Goal: Task Accomplishment & Management: Manage account settings

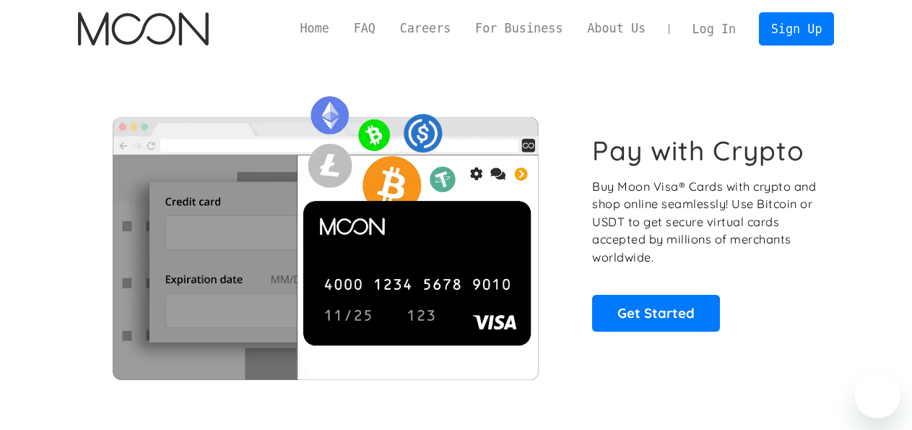
click at [739, 38] on link "Log In" at bounding box center [714, 29] width 68 height 32
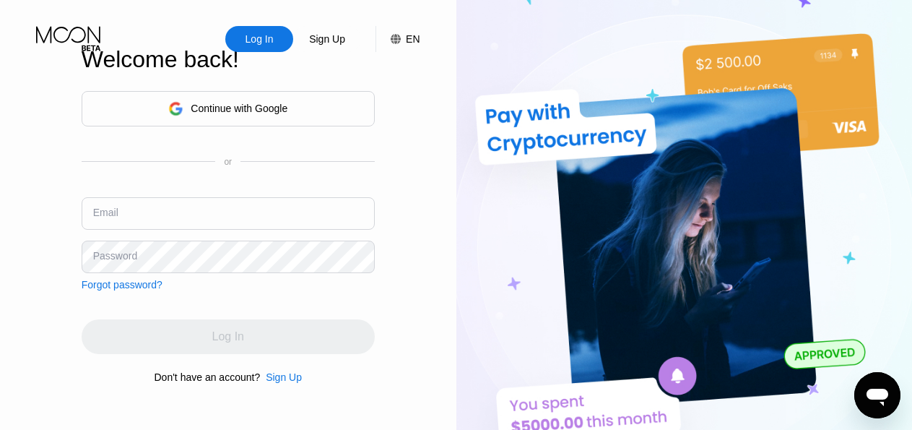
click at [201, 215] on input "text" at bounding box center [228, 213] width 293 height 32
click at [258, 118] on div "Continue with Google" at bounding box center [228, 108] width 293 height 35
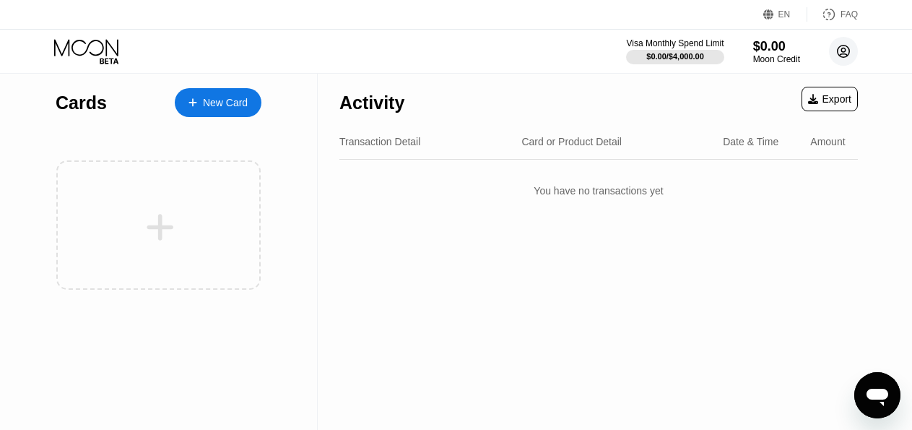
click at [843, 48] on icon at bounding box center [844, 52] width 8 height 8
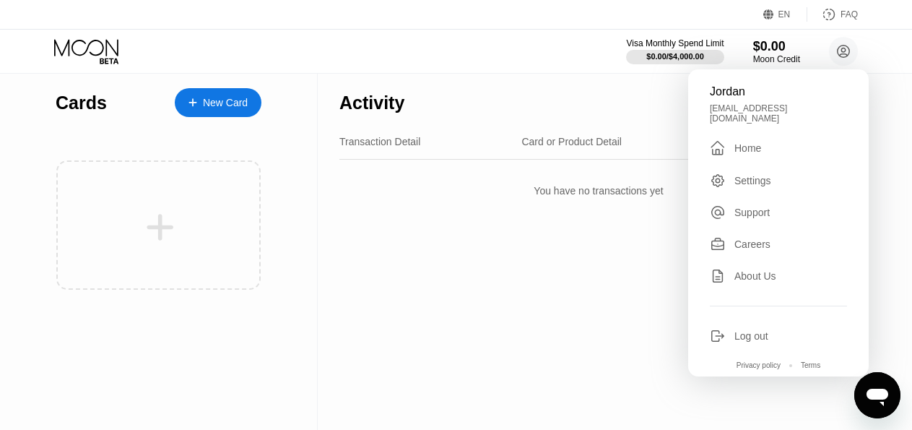
click at [747, 341] on div "Log out" at bounding box center [751, 336] width 34 height 12
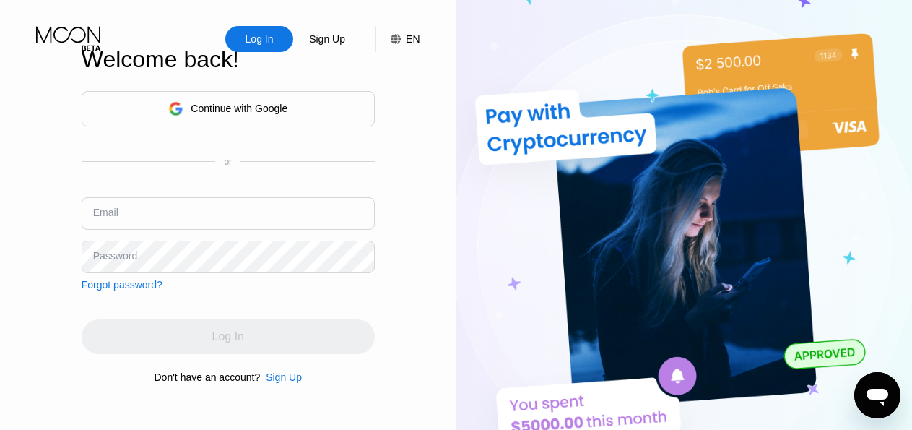
click at [301, 225] on input "text" at bounding box center [228, 213] width 293 height 32
type input "solitics@yahoo.com"
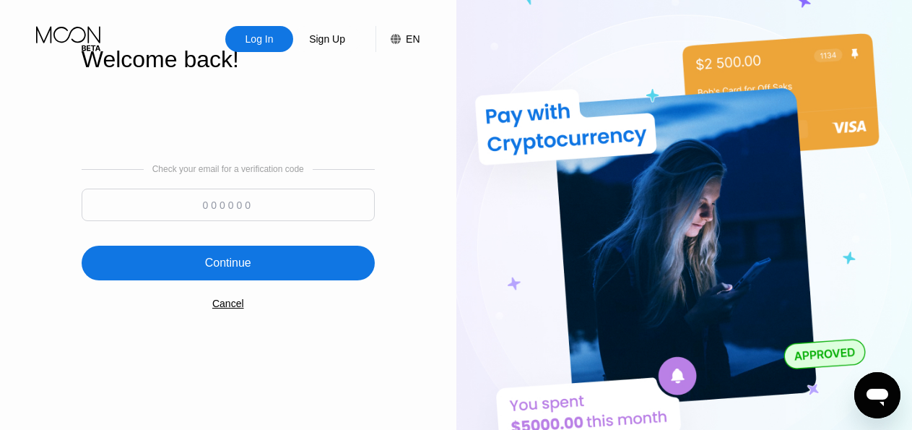
click at [240, 212] on input at bounding box center [228, 204] width 293 height 32
paste input "434193"
type input "434193"
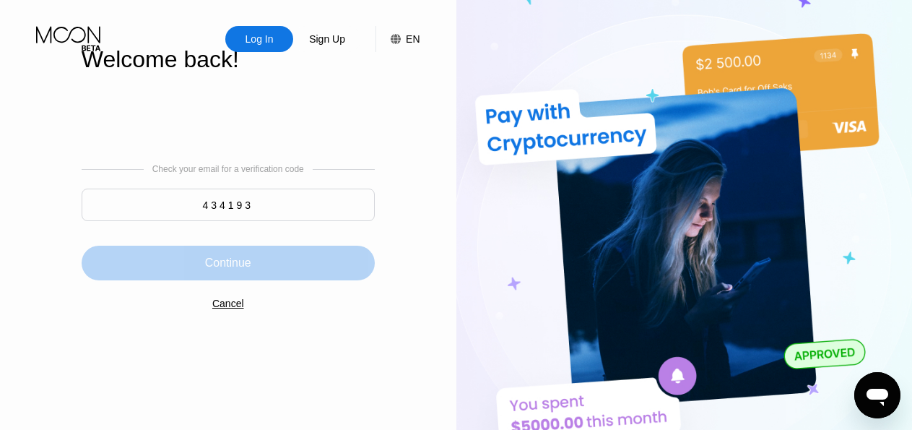
click at [268, 263] on div "Continue" at bounding box center [228, 262] width 293 height 35
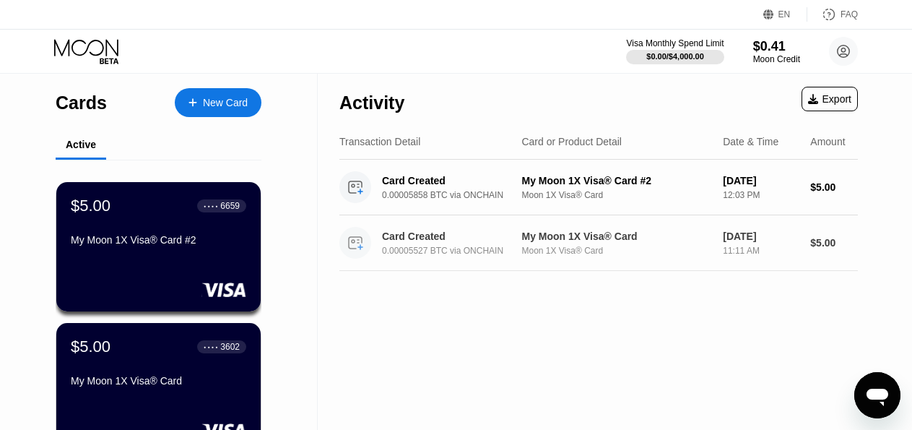
click at [441, 241] on div "Card Created" at bounding box center [453, 236] width 143 height 12
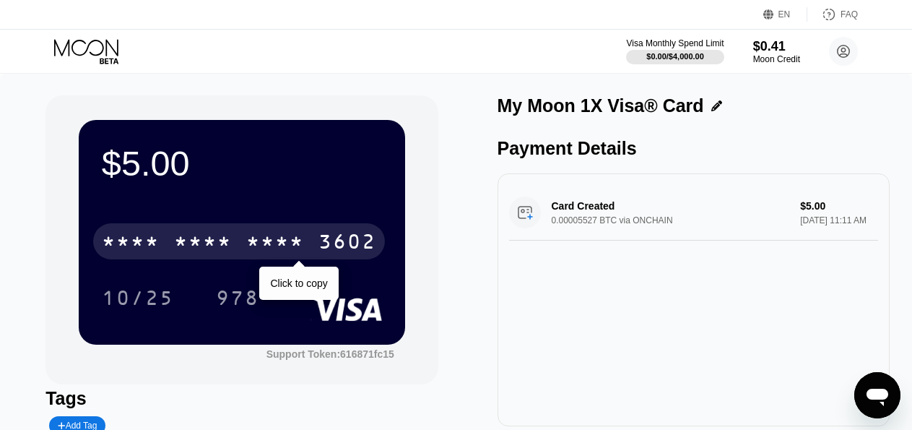
click at [227, 245] on div "* * * *" at bounding box center [203, 243] width 58 height 23
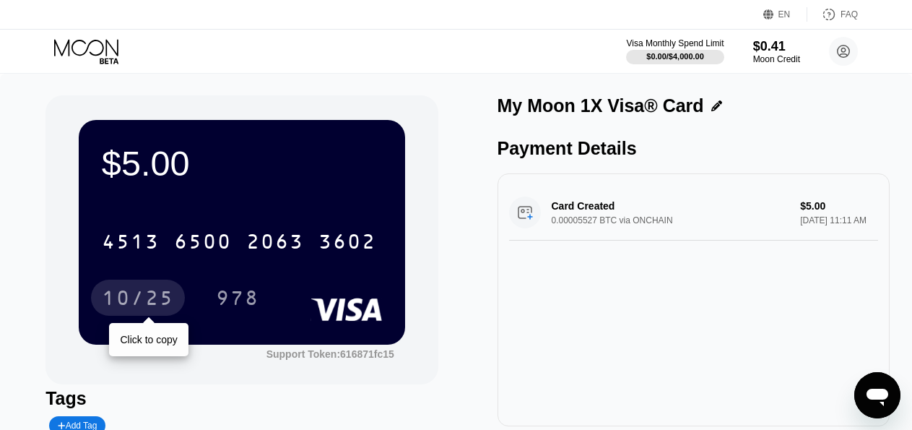
click at [134, 297] on div "10/25" at bounding box center [138, 299] width 72 height 23
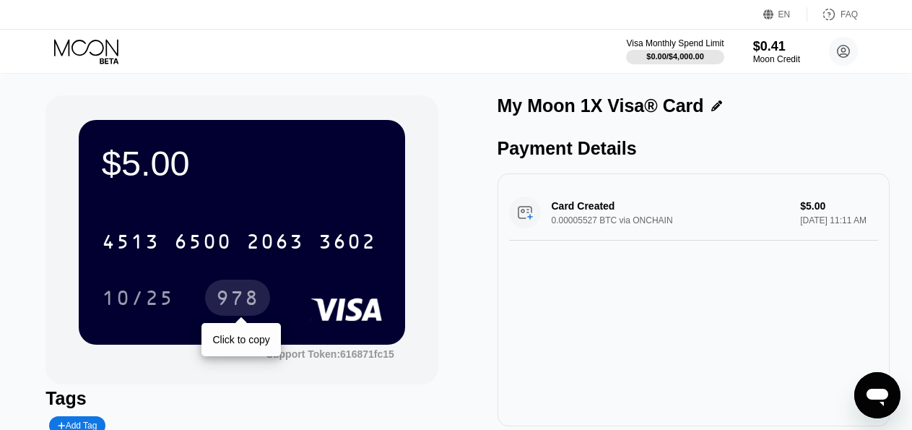
click at [238, 296] on div "978" at bounding box center [237, 299] width 43 height 23
